Goal: Transaction & Acquisition: Purchase product/service

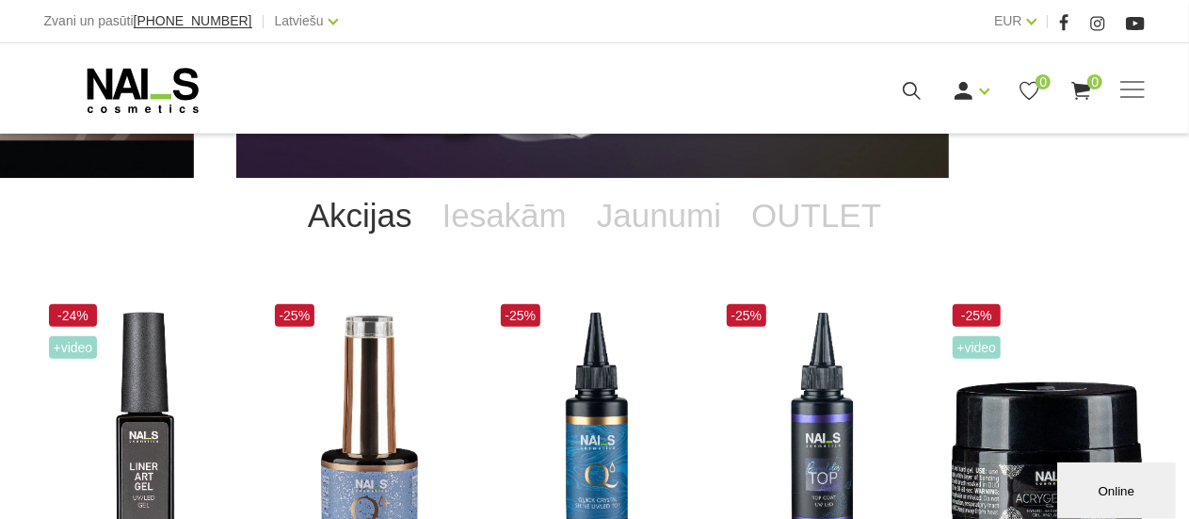
scroll to position [184, 0]
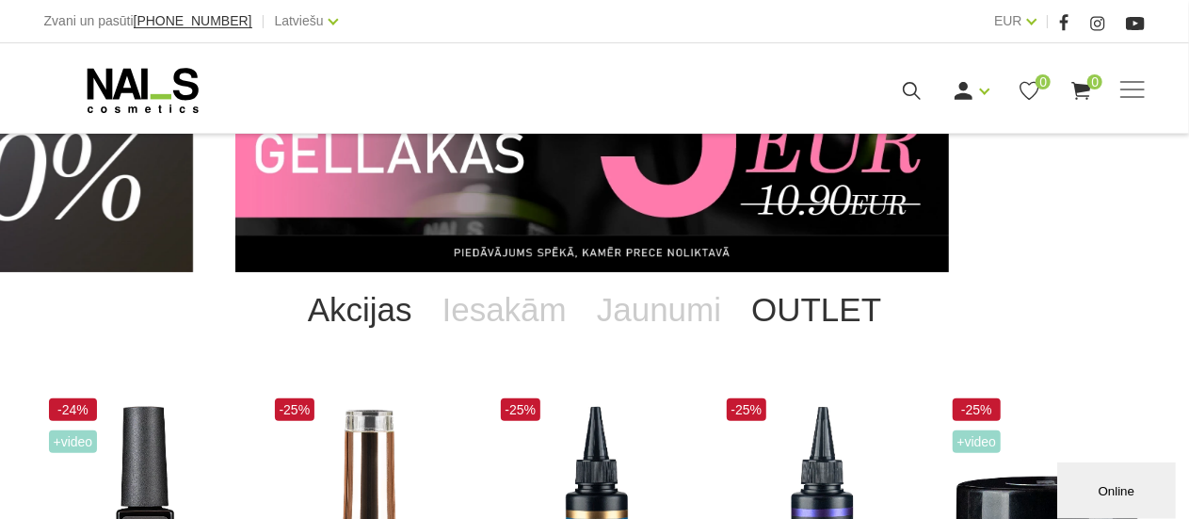
click at [805, 318] on link "OUTLET" at bounding box center [816, 309] width 160 height 75
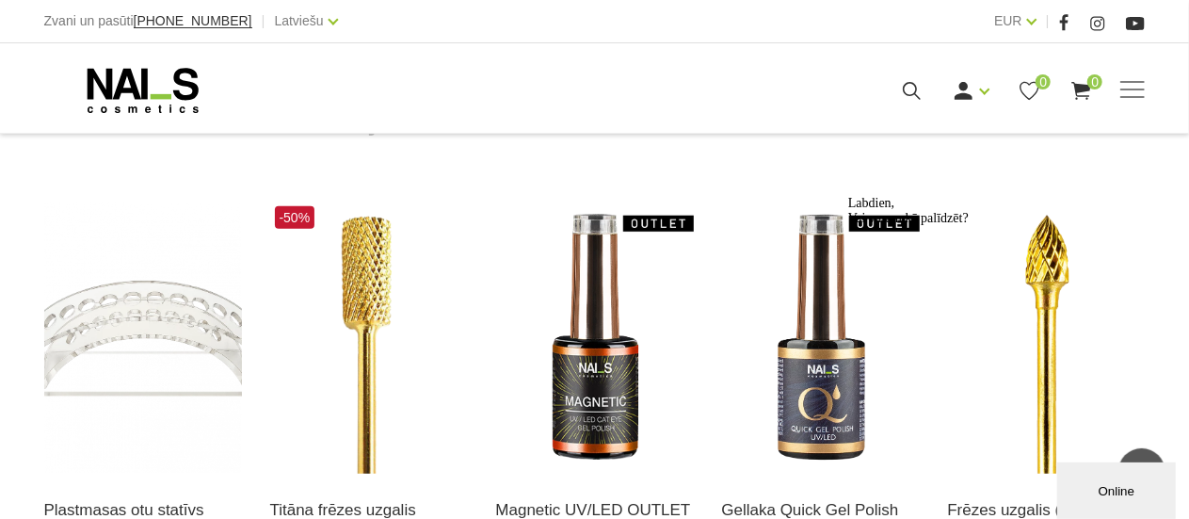
scroll to position [0, 0]
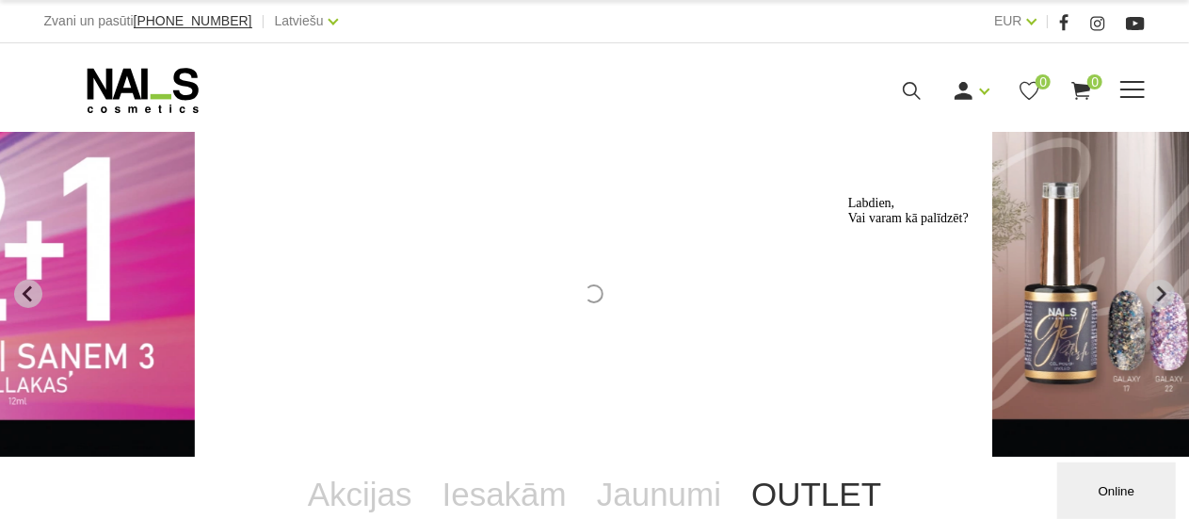
click at [1126, 89] on span at bounding box center [1132, 90] width 24 height 19
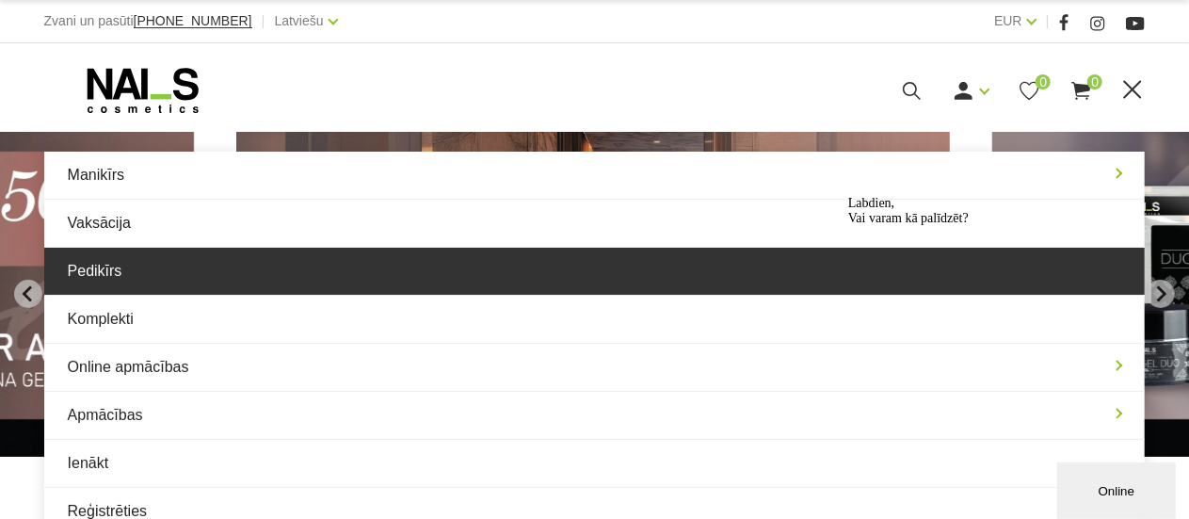
click at [259, 279] on link "Pedikīrs" at bounding box center [594, 271] width 1101 height 47
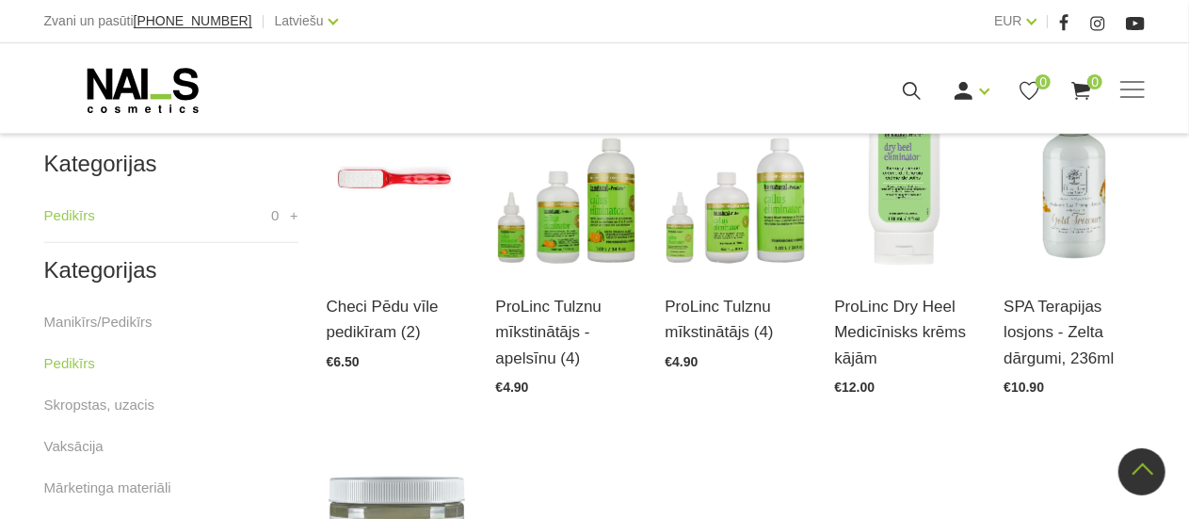
scroll to position [471, 0]
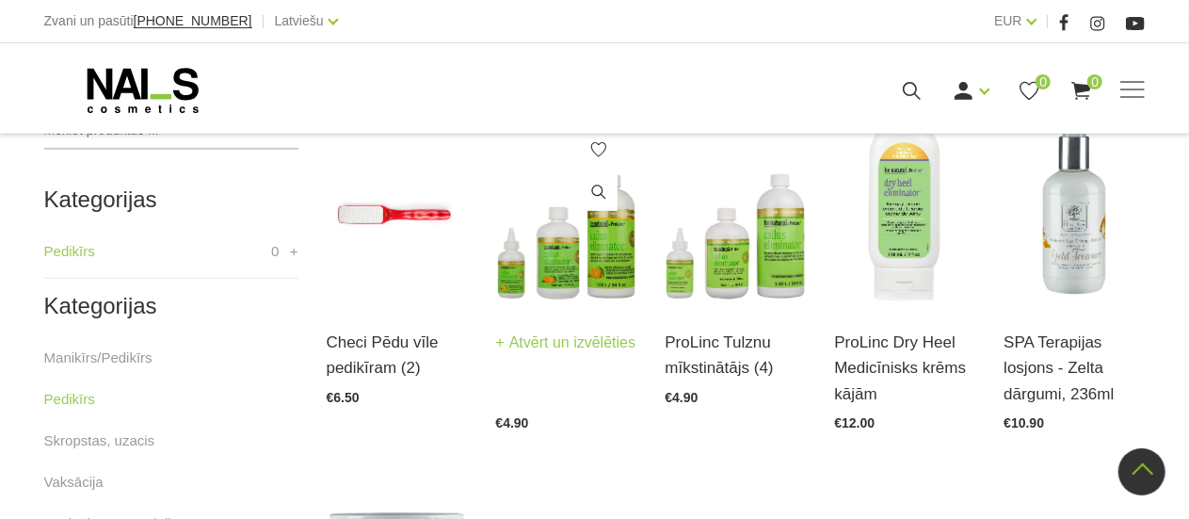
click at [565, 272] on img at bounding box center [566, 209] width 141 height 194
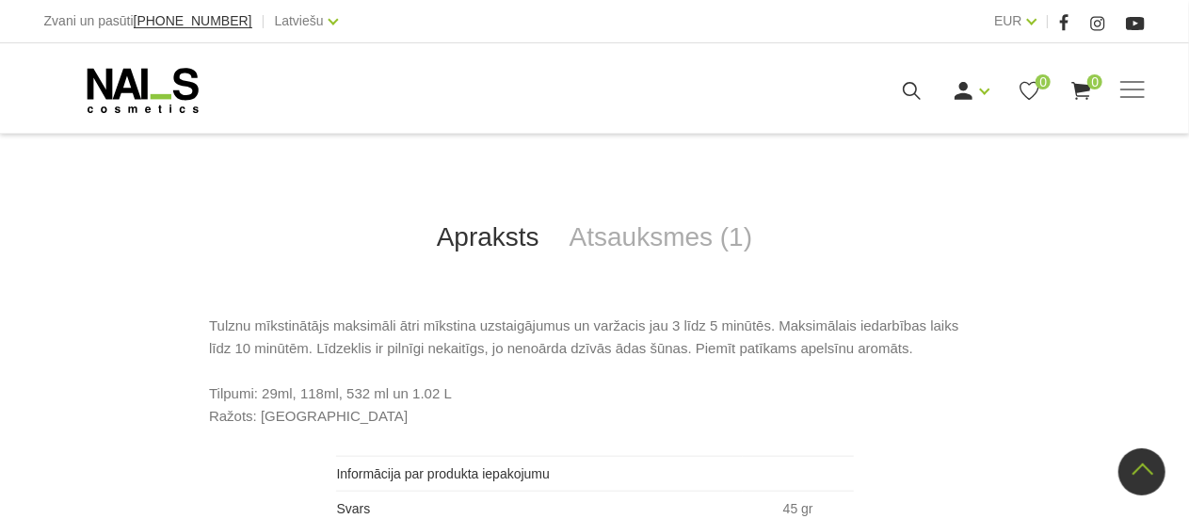
scroll to position [754, 0]
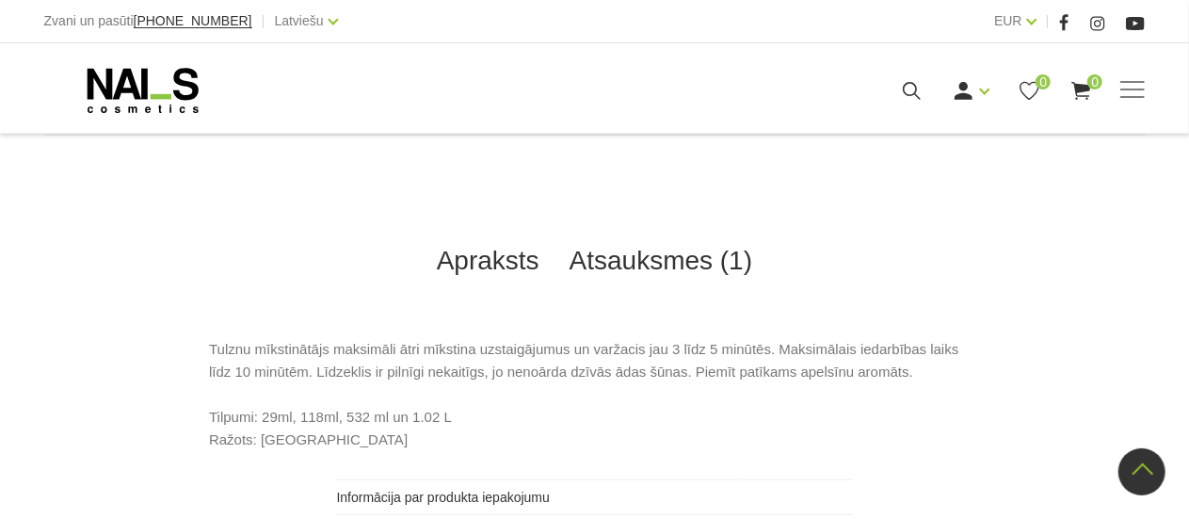
click at [672, 266] on link "Atsauksmes (1)" at bounding box center [661, 261] width 214 height 62
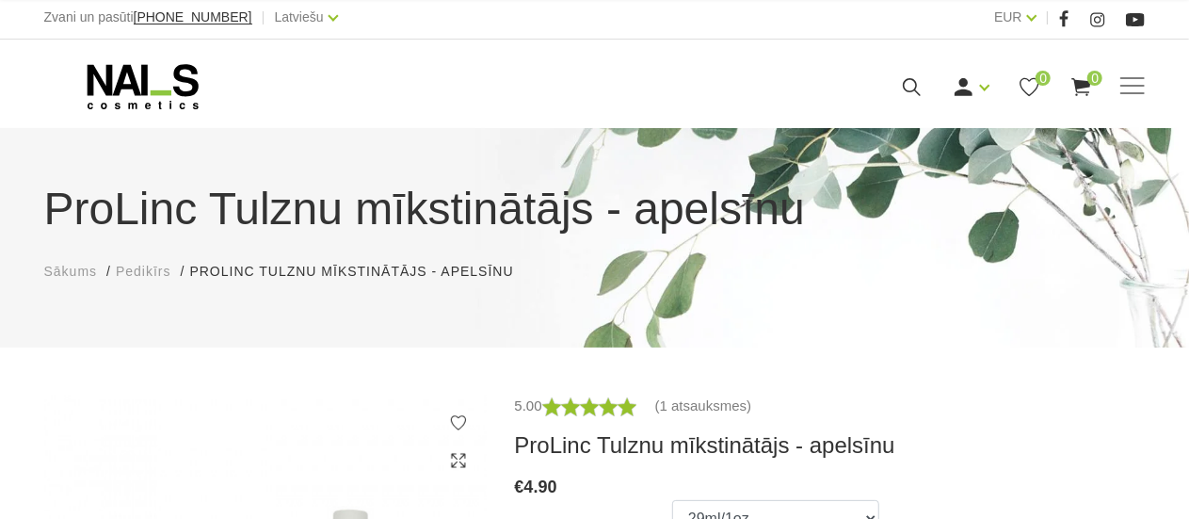
scroll to position [0, 0]
